Goal: Task Accomplishment & Management: Use online tool/utility

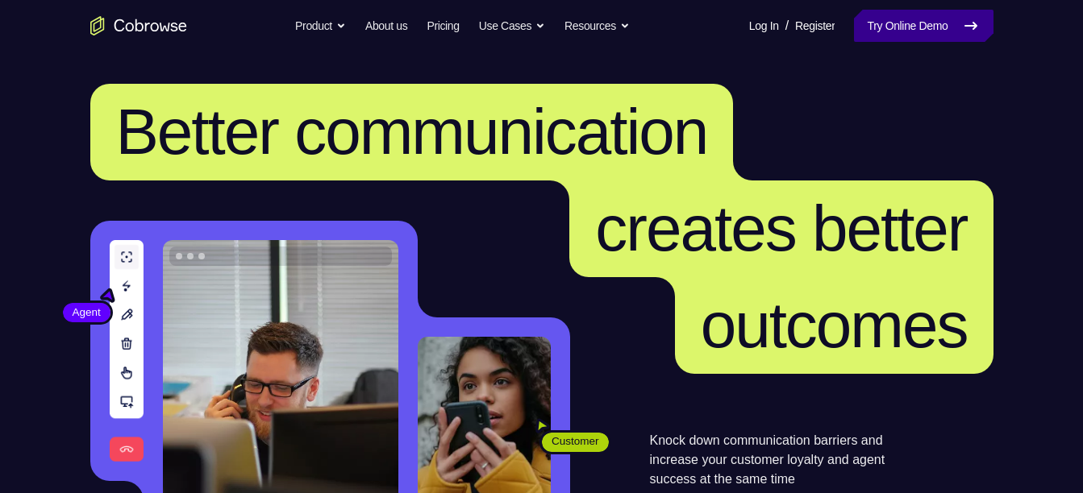
click at [858, 35] on link "Try Online Demo" at bounding box center [923, 26] width 139 height 32
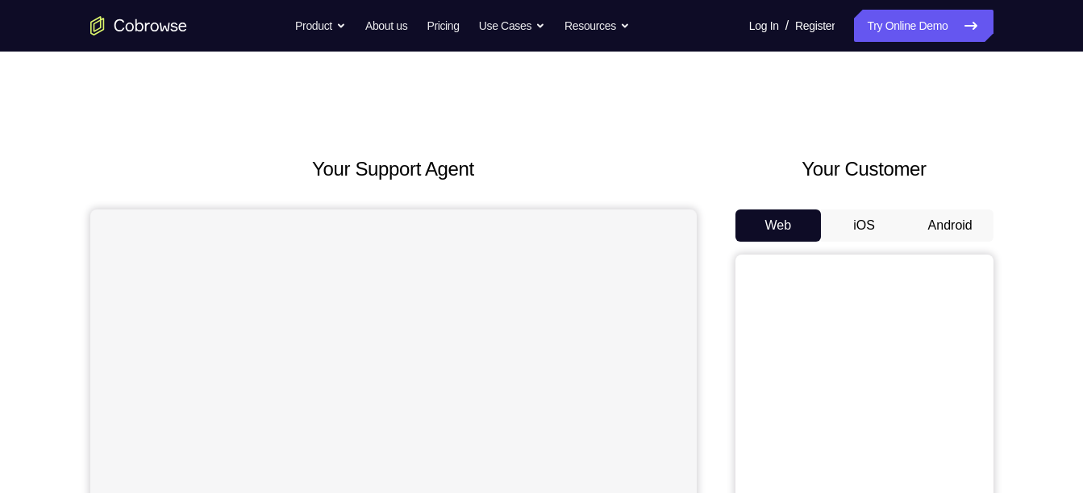
click at [966, 214] on button "Android" at bounding box center [950, 226] width 86 height 32
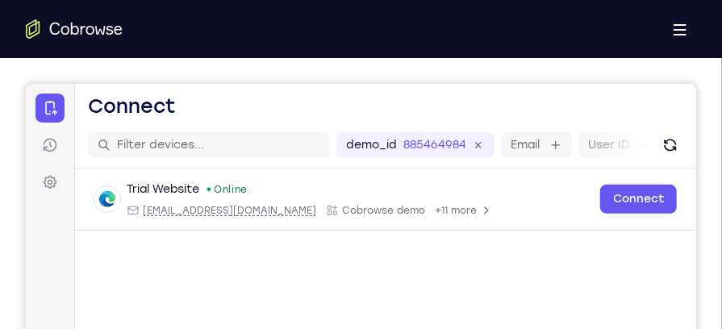
scroll to position [902, 0]
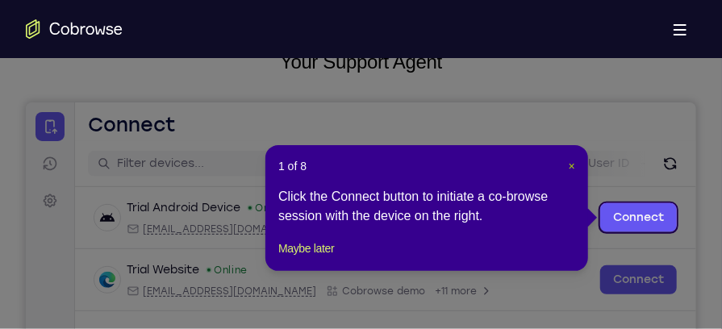
click at [571, 163] on span "×" at bounding box center [571, 166] width 6 height 13
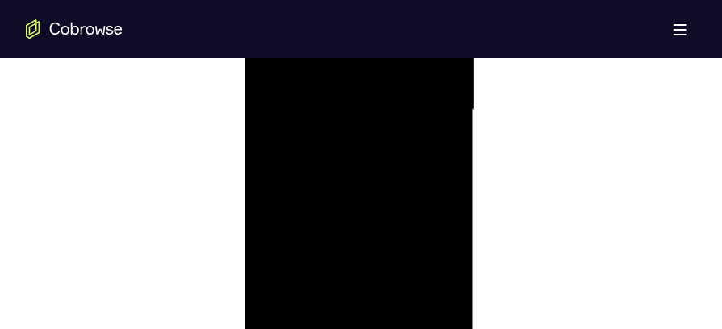
scroll to position [1071, 0]
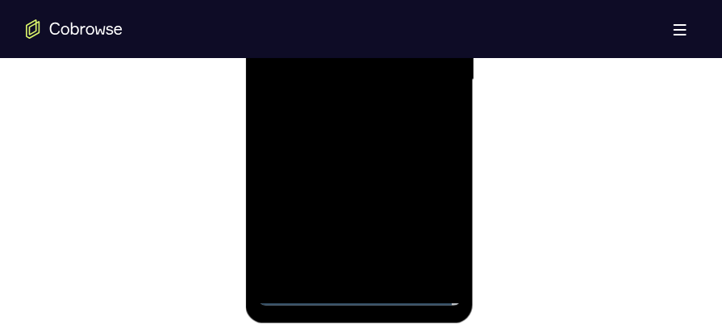
click at [355, 297] on div at bounding box center [358, 81] width 203 height 451
click at [428, 231] on div at bounding box center [358, 81] width 203 height 451
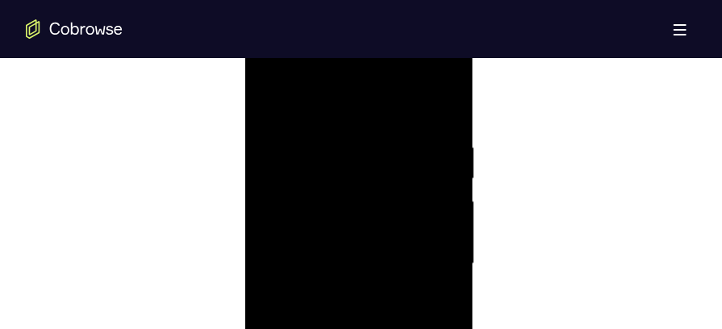
scroll to position [885, 0]
click at [337, 114] on div at bounding box center [358, 265] width 203 height 451
click at [434, 257] on div at bounding box center [358, 265] width 203 height 451
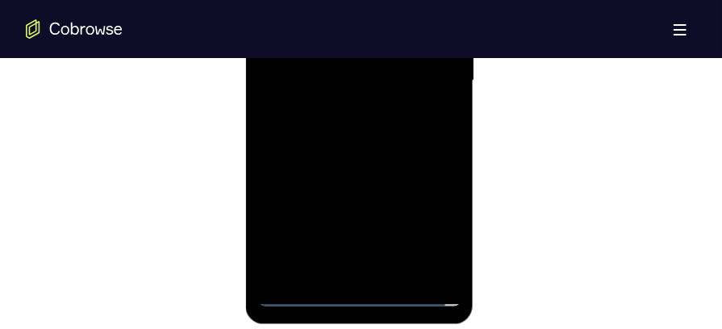
scroll to position [1130, 0]
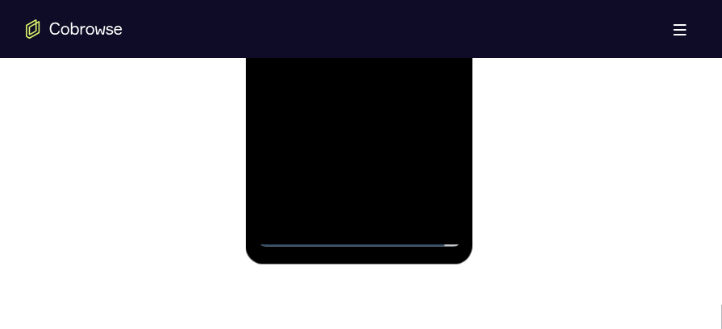
click at [371, 212] on div at bounding box center [358, 21] width 203 height 451
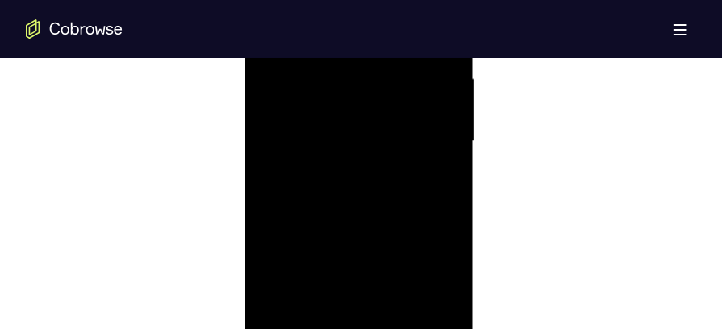
scroll to position [964, 0]
click at [355, 172] on div at bounding box center [358, 187] width 203 height 451
click at [342, 161] on div at bounding box center [358, 187] width 203 height 451
click at [334, 181] on div at bounding box center [358, 187] width 203 height 451
click at [331, 234] on div at bounding box center [358, 187] width 203 height 451
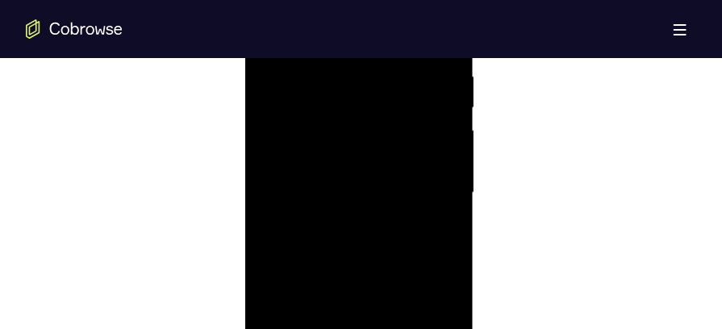
scroll to position [917, 0]
click at [447, 89] on div at bounding box center [358, 233] width 203 height 451
click at [451, 69] on div at bounding box center [358, 233] width 203 height 451
click at [289, 111] on div at bounding box center [358, 233] width 203 height 451
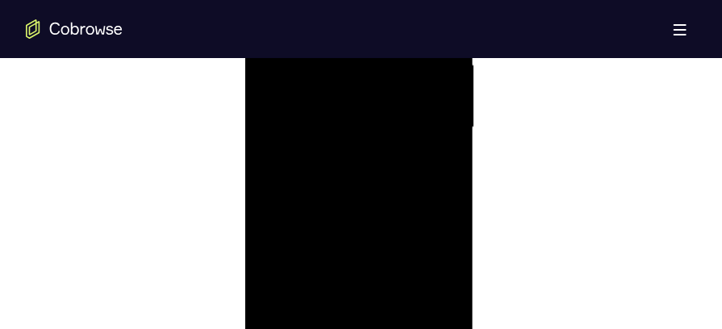
drag, startPoint x: 401, startPoint y: 266, endPoint x: 414, endPoint y: 84, distance: 182.7
click at [414, 84] on div at bounding box center [358, 128] width 203 height 451
drag, startPoint x: 401, startPoint y: 232, endPoint x: 401, endPoint y: 193, distance: 38.7
click at [401, 193] on div at bounding box center [358, 128] width 203 height 451
click at [418, 179] on div at bounding box center [358, 128] width 203 height 451
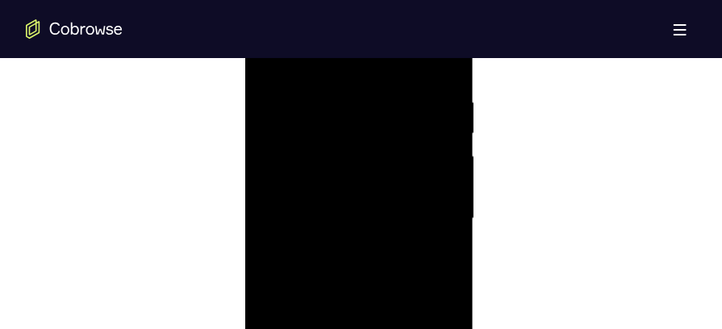
scroll to position [890, 0]
click at [447, 173] on div at bounding box center [358, 260] width 203 height 451
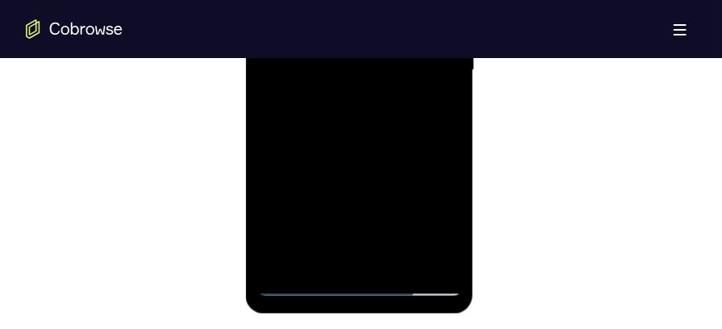
click at [400, 260] on div at bounding box center [358, 71] width 203 height 451
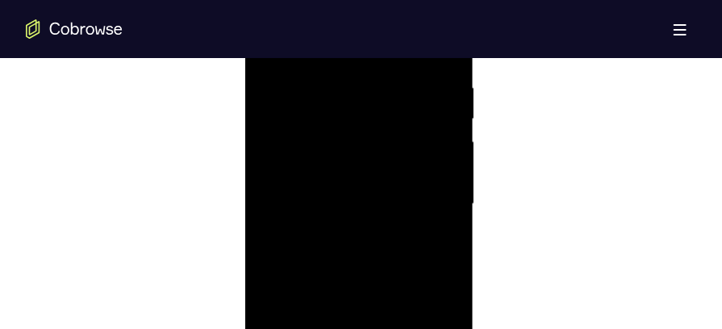
scroll to position [917, 0]
click at [377, 322] on div at bounding box center [358, 233] width 203 height 451
click at [364, 214] on div at bounding box center [358, 190] width 203 height 451
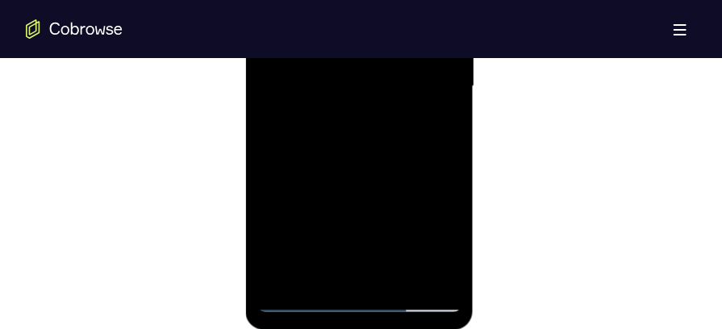
click at [339, 267] on div at bounding box center [358, 87] width 203 height 451
click at [319, 270] on div at bounding box center [358, 87] width 203 height 451
click at [400, 181] on div at bounding box center [358, 87] width 203 height 451
click at [438, 115] on div at bounding box center [358, 87] width 203 height 451
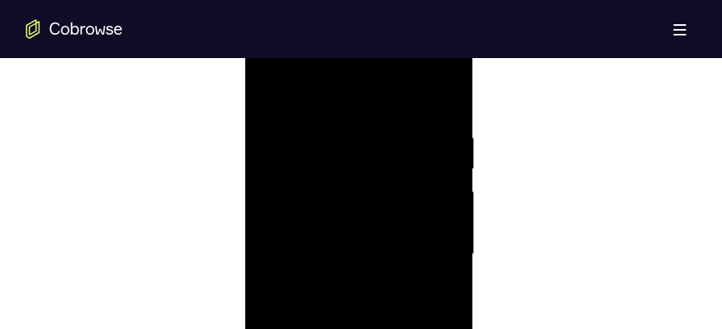
scroll to position [893, 0]
click at [277, 96] on div at bounding box center [358, 256] width 203 height 451
click at [347, 220] on div at bounding box center [358, 191] width 203 height 451
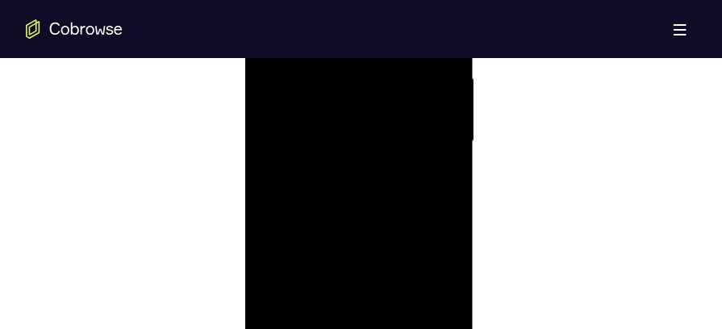
click at [357, 222] on div at bounding box center [358, 142] width 203 height 451
click at [273, 104] on div at bounding box center [358, 218] width 203 height 451
click at [427, 91] on div at bounding box center [358, 218] width 203 height 451
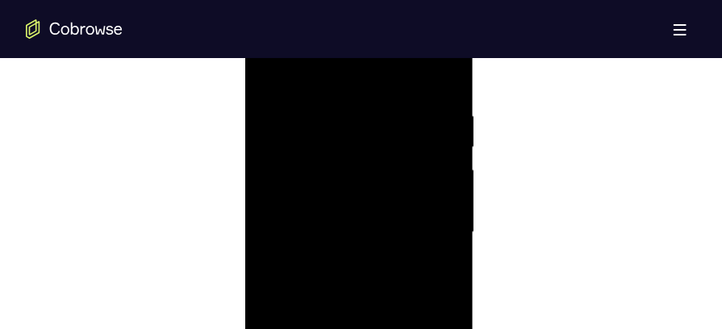
drag, startPoint x: 398, startPoint y: 201, endPoint x: 387, endPoint y: 268, distance: 68.7
click at [387, 268] on div at bounding box center [358, 232] width 203 height 451
drag, startPoint x: 416, startPoint y: 175, endPoint x: 408, endPoint y: 252, distance: 77.0
click at [408, 252] on div at bounding box center [358, 232] width 203 height 451
click at [358, 256] on div at bounding box center [358, 232] width 203 height 451
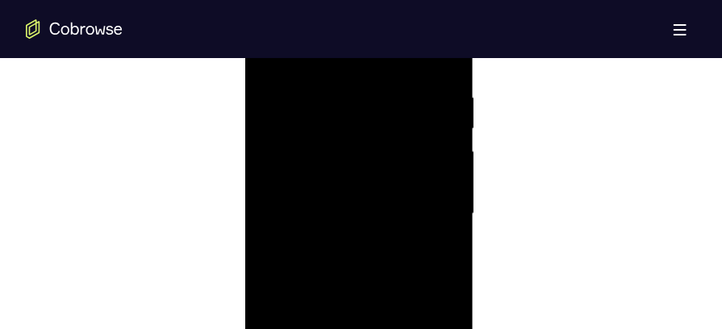
scroll to position [922, 0]
click at [431, 140] on div at bounding box center [358, 228] width 203 height 451
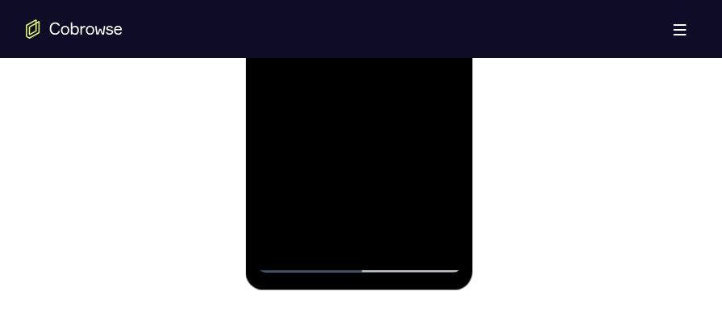
scroll to position [1111, 0]
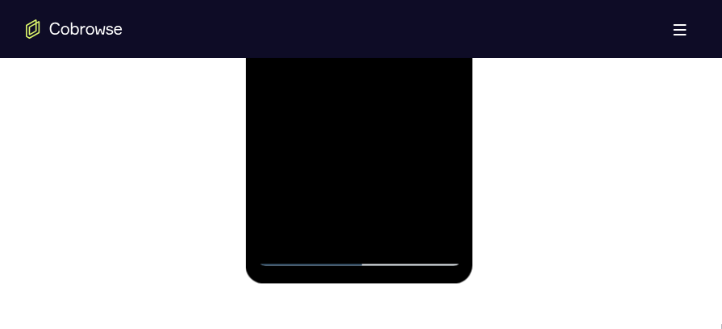
drag, startPoint x: 395, startPoint y: 177, endPoint x: 387, endPoint y: 104, distance: 73.0
click at [387, 104] on div at bounding box center [358, 40] width 203 height 451
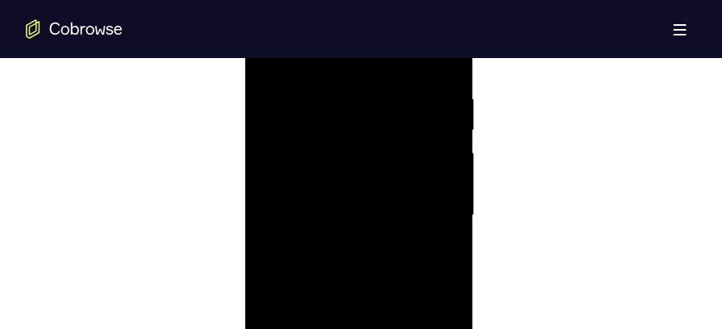
scroll to position [934, 0]
click at [266, 61] on div at bounding box center [358, 217] width 203 height 451
click at [274, 114] on div at bounding box center [358, 280] width 203 height 451
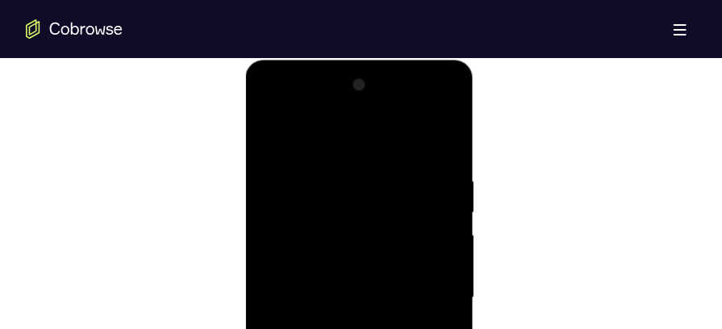
scroll to position [840, 0]
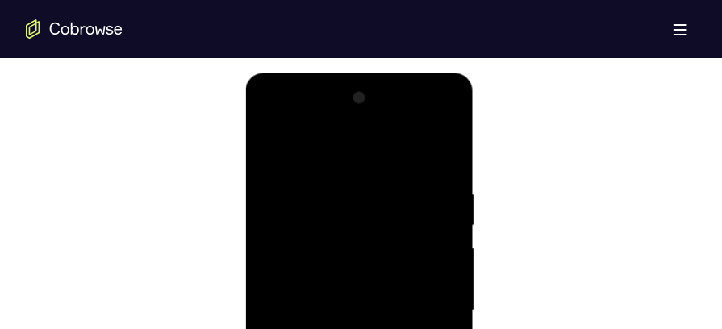
drag, startPoint x: 369, startPoint y: 206, endPoint x: 366, endPoint y: 262, distance: 56.5
click at [366, 262] on div at bounding box center [358, 310] width 203 height 451
click at [345, 191] on div at bounding box center [358, 310] width 203 height 451
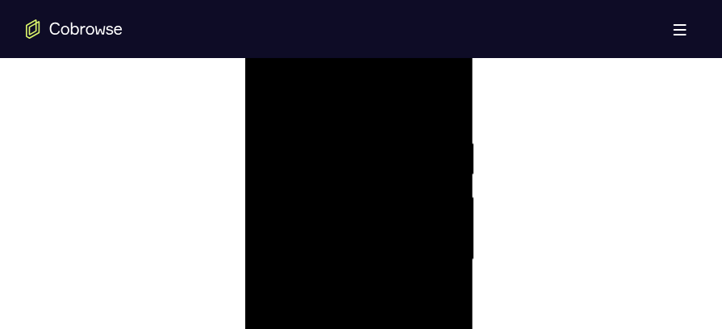
scroll to position [926, 0]
click at [420, 205] on div at bounding box center [358, 225] width 203 height 451
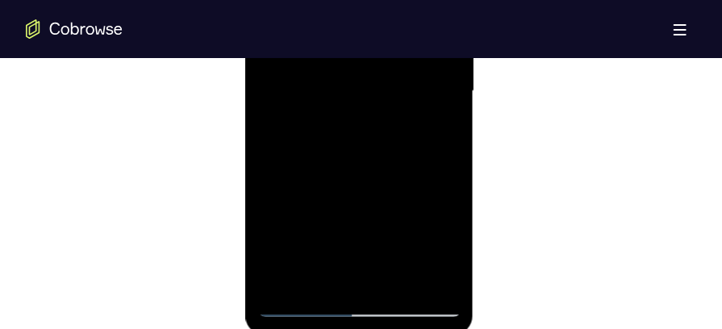
scroll to position [1069, 0]
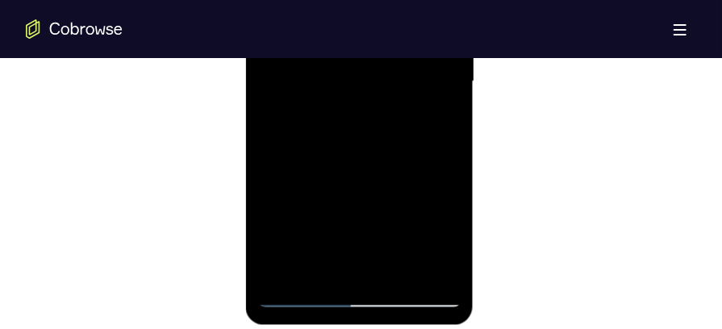
click at [419, 266] on div at bounding box center [358, 82] width 203 height 451
click at [435, 206] on div at bounding box center [358, 82] width 203 height 451
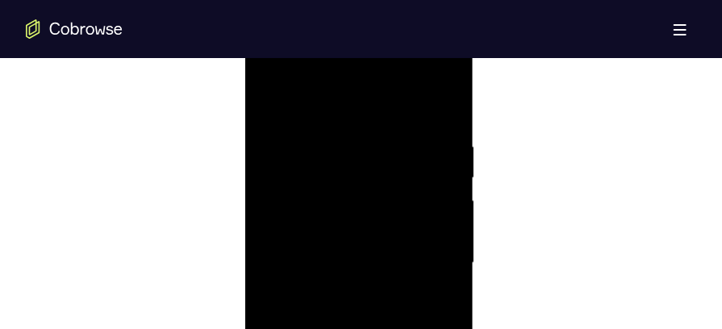
scroll to position [884, 0]
click at [445, 111] on div at bounding box center [358, 265] width 203 height 451
click at [393, 148] on div at bounding box center [358, 265] width 203 height 451
click at [441, 114] on div at bounding box center [358, 265] width 203 height 451
click at [425, 155] on div at bounding box center [358, 265] width 203 height 451
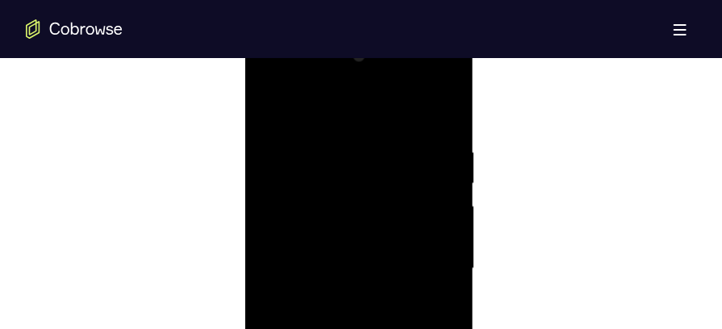
scroll to position [880, 0]
click at [440, 115] on div at bounding box center [358, 269] width 203 height 451
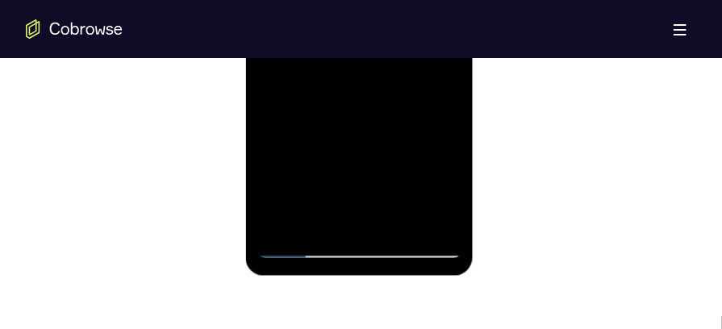
scroll to position [1120, 0]
click at [403, 220] on div at bounding box center [358, 32] width 203 height 451
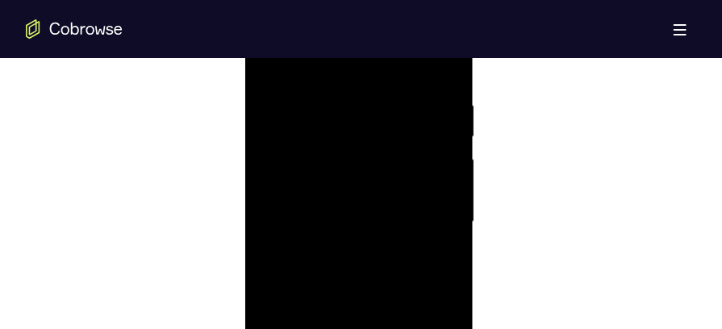
scroll to position [911, 0]
click at [275, 81] on div at bounding box center [358, 240] width 203 height 451
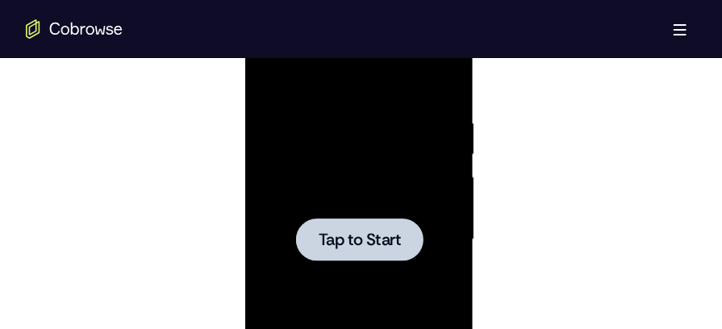
click at [372, 190] on div at bounding box center [358, 240] width 203 height 451
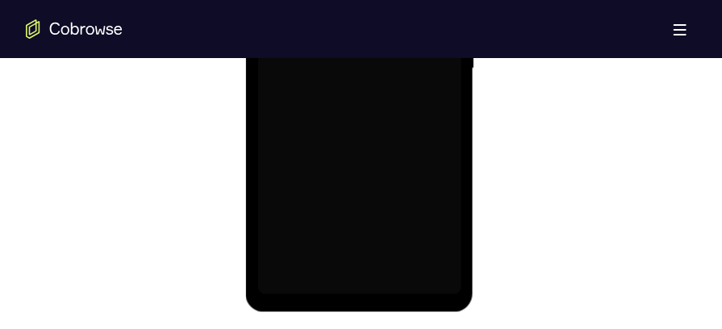
scroll to position [1087, 0]
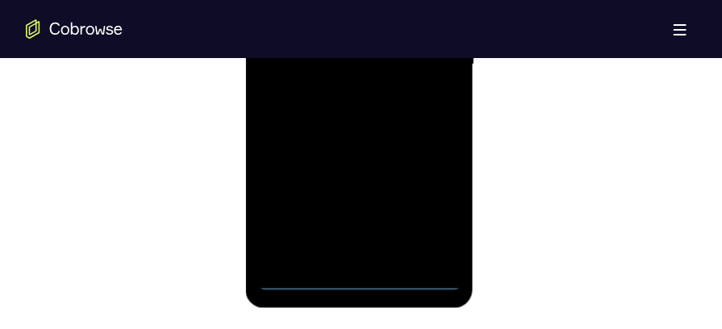
click at [365, 289] on div at bounding box center [358, 65] width 203 height 451
click at [434, 229] on div at bounding box center [358, 65] width 203 height 451
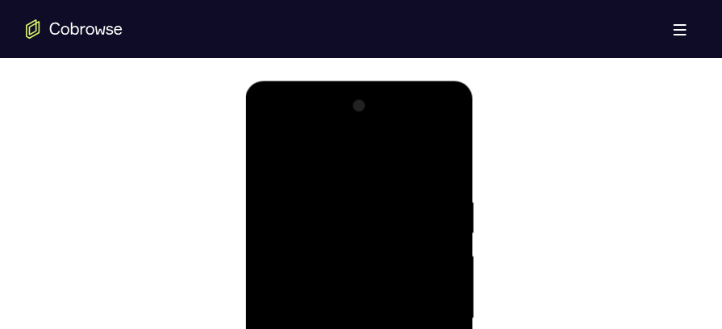
scroll to position [826, 0]
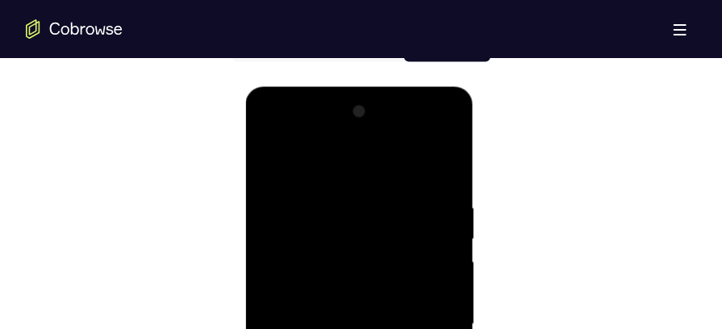
click at [381, 174] on div at bounding box center [358, 323] width 203 height 451
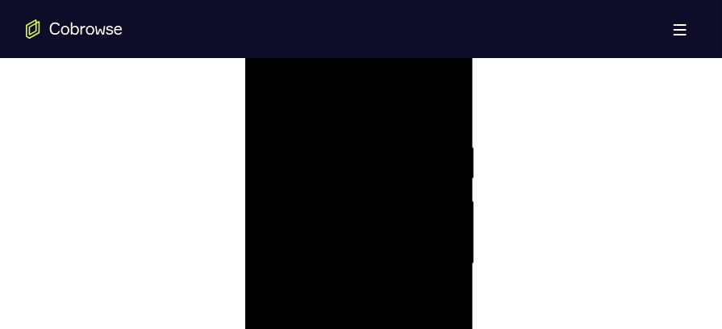
scroll to position [893, 0]
click at [417, 248] on div at bounding box center [358, 256] width 203 height 451
click at [339, 202] on div at bounding box center [358, 173] width 203 height 451
click at [331, 159] on div at bounding box center [358, 173] width 203 height 451
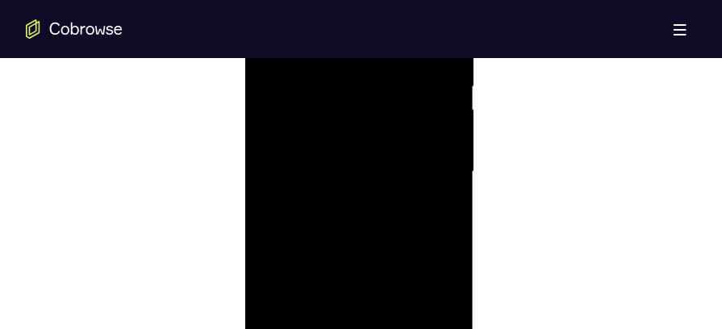
click at [322, 140] on div at bounding box center [358, 173] width 203 height 451
click at [319, 170] on div at bounding box center [358, 173] width 203 height 451
click at [437, 186] on div at bounding box center [358, 173] width 203 height 451
click at [401, 170] on div at bounding box center [358, 173] width 203 height 451
click at [340, 246] on div at bounding box center [358, 173] width 203 height 451
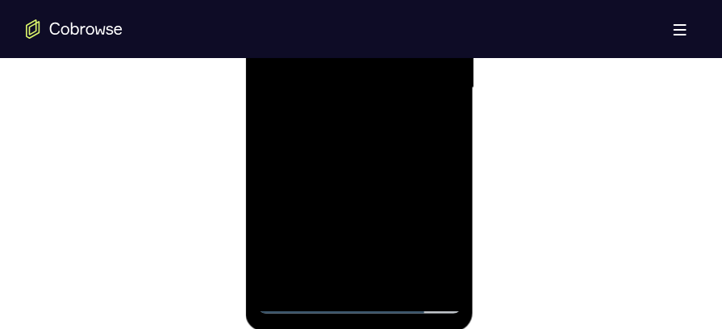
scroll to position [1027, 0]
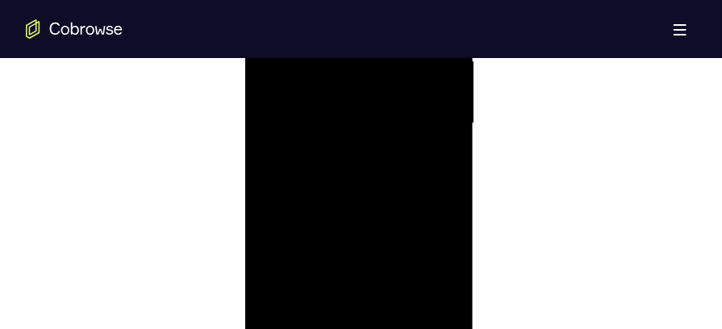
click at [446, 189] on div at bounding box center [358, 124] width 203 height 451
click at [451, 252] on div at bounding box center [358, 181] width 203 height 451
click at [443, 252] on div at bounding box center [358, 181] width 203 height 451
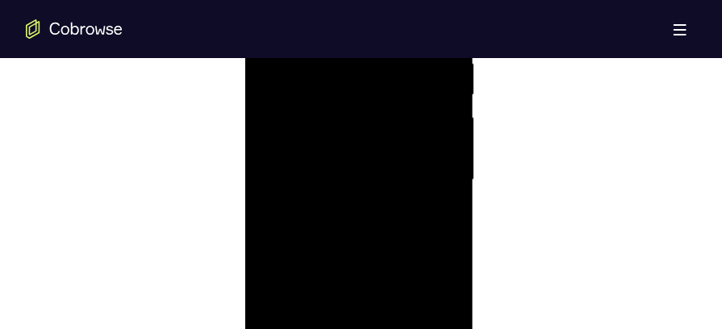
click at [443, 252] on div at bounding box center [358, 181] width 203 height 451
drag, startPoint x: 418, startPoint y: 205, endPoint x: 409, endPoint y: 320, distance: 115.6
click at [409, 320] on div at bounding box center [358, 181] width 203 height 451
click at [339, 98] on div at bounding box center [358, 230] width 203 height 451
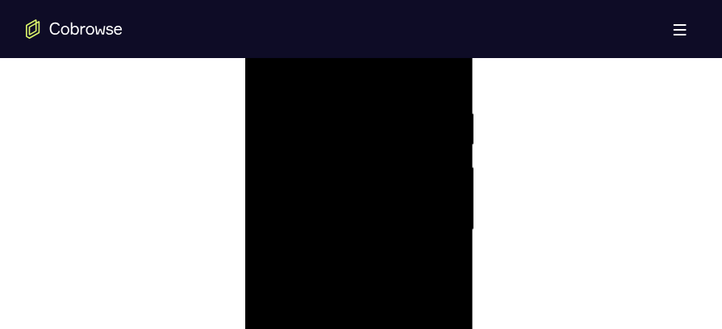
click at [431, 131] on div at bounding box center [358, 230] width 203 height 451
click at [438, 147] on div at bounding box center [358, 230] width 203 height 451
click at [424, 283] on div at bounding box center [358, 155] width 203 height 451
click at [274, 216] on div at bounding box center [358, 155] width 203 height 451
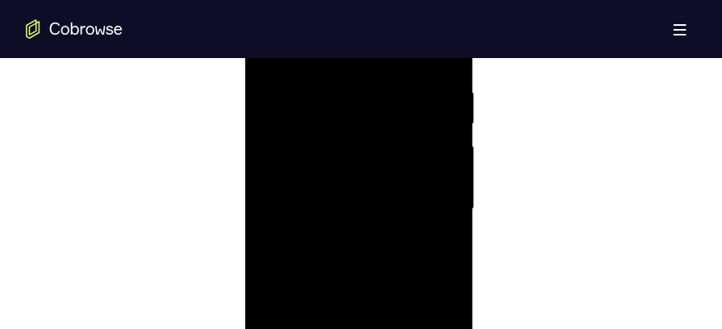
scroll to position [937, 0]
click at [449, 177] on div at bounding box center [358, 215] width 203 height 451
click at [362, 296] on div at bounding box center [358, 112] width 203 height 451
click at [404, 104] on div at bounding box center [358, 112] width 203 height 451
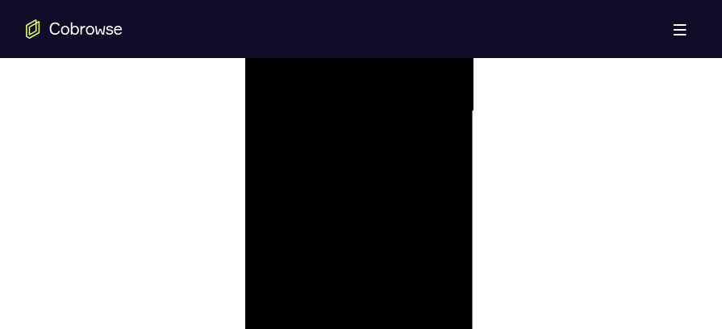
click at [410, 297] on div at bounding box center [358, 112] width 203 height 451
click at [421, 167] on div at bounding box center [358, 112] width 203 height 451
click at [408, 298] on div at bounding box center [358, 112] width 203 height 451
click at [428, 294] on div at bounding box center [358, 112] width 203 height 451
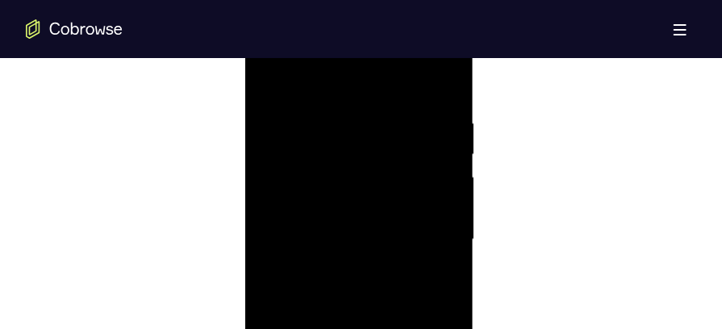
drag, startPoint x: 395, startPoint y: 126, endPoint x: 393, endPoint y: 218, distance: 92.7
click at [393, 218] on div at bounding box center [358, 240] width 203 height 451
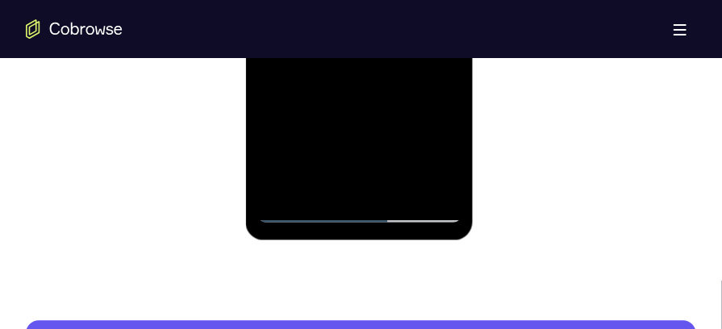
scroll to position [1161, 0]
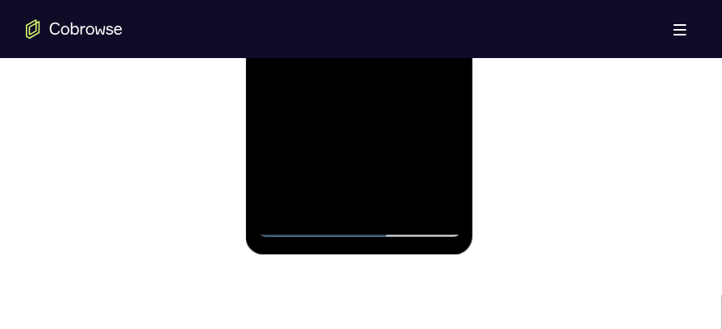
scroll to position [980, 0]
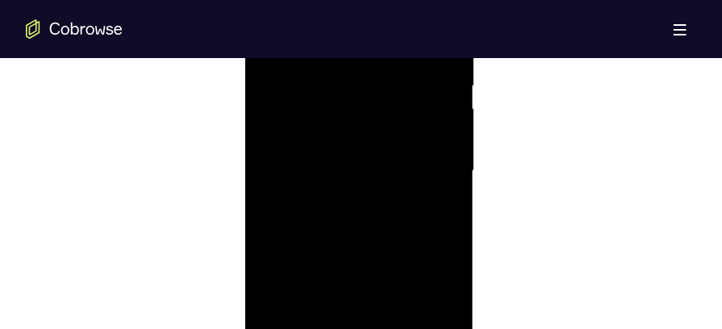
click at [379, 252] on div at bounding box center [358, 172] width 203 height 451
click at [426, 198] on div at bounding box center [358, 172] width 203 height 451
click at [348, 165] on div at bounding box center [358, 172] width 203 height 451
click at [263, 75] on div at bounding box center [358, 241] width 203 height 451
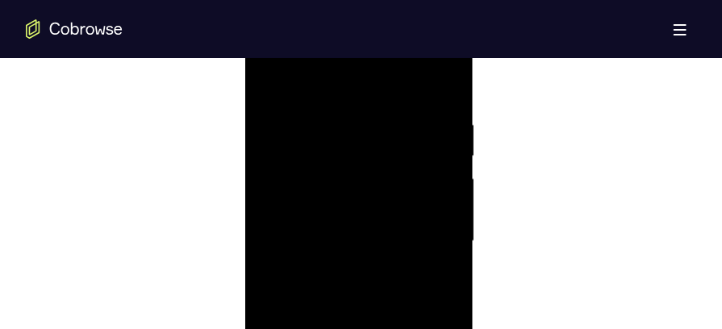
click at [377, 272] on div at bounding box center [358, 241] width 203 height 451
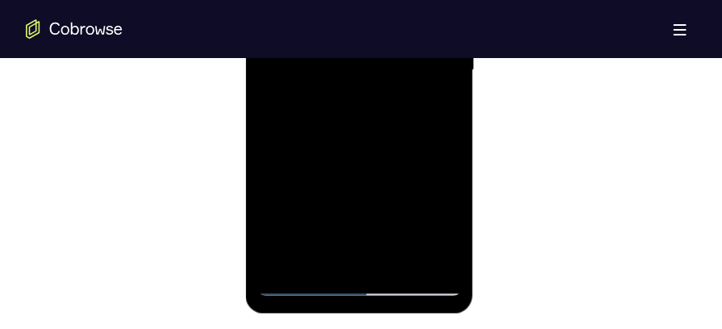
scroll to position [1089, 0]
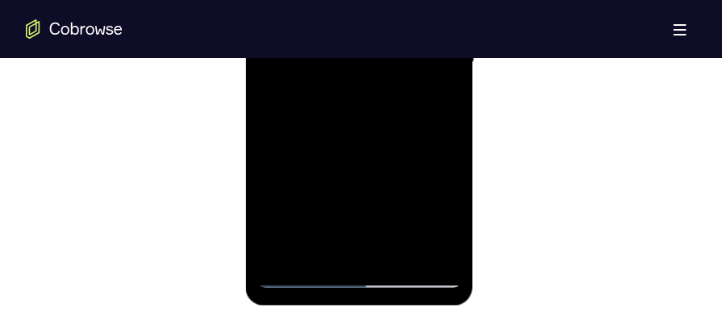
click at [331, 248] on div at bounding box center [358, 62] width 203 height 451
click at [317, 245] on div at bounding box center [358, 62] width 203 height 451
click at [406, 155] on div at bounding box center [358, 62] width 203 height 451
click at [445, 121] on div at bounding box center [358, 62] width 203 height 451
click at [431, 124] on div at bounding box center [358, 62] width 203 height 451
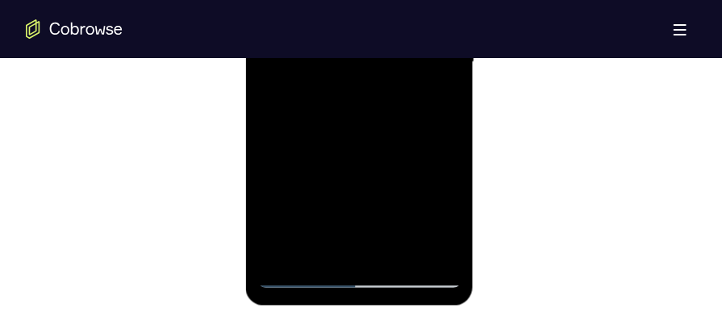
click at [263, 160] on div at bounding box center [358, 62] width 203 height 451
click at [443, 92] on div at bounding box center [358, 62] width 203 height 451
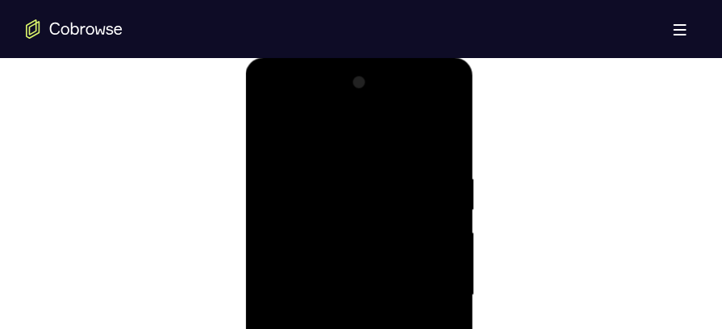
scroll to position [830, 0]
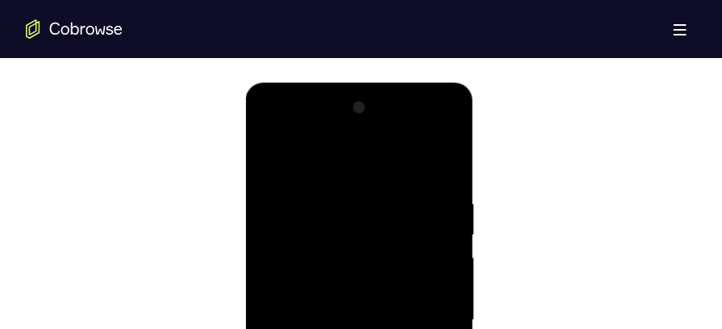
click at [272, 159] on div at bounding box center [358, 319] width 203 height 451
